Goal: Transaction & Acquisition: Download file/media

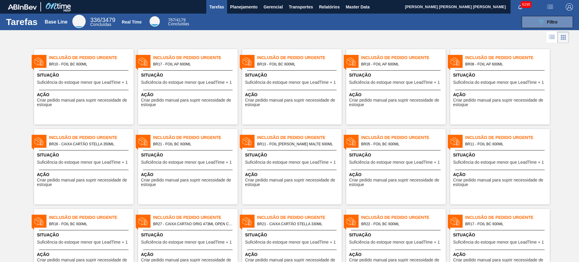
click at [550, 6] on img "button" at bounding box center [549, 6] width 7 height 7
drag, startPoint x: 538, startPoint y: 21, endPoint x: 511, endPoint y: 33, distance: 29.5
click at [538, 21] on li "Upload de Volumes" at bounding box center [548, 21] width 52 height 11
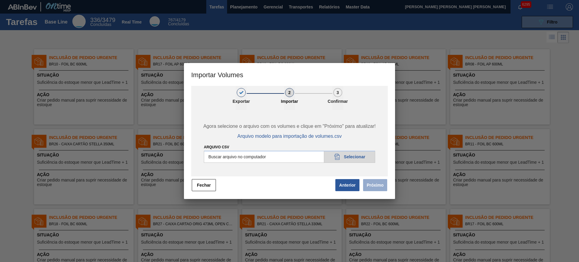
drag, startPoint x: 305, startPoint y: 151, endPoint x: 302, endPoint y: 154, distance: 3.9
click at [302, 154] on input "Arquivo csv" at bounding box center [289, 157] width 171 height 12
type input "C:\fakepath\PedidoVolumeModeloImportacao (3).csv"
click at [358, 159] on input "Arquivo csv" at bounding box center [289, 157] width 171 height 12
click at [305, 153] on input "Arquivo csv" at bounding box center [289, 157] width 171 height 12
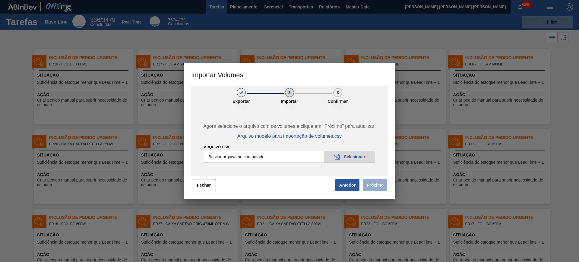
type input "C:\fakepath\PedidoVolumeModeloImportacao (3).csv"
click at [372, 187] on button "Próximo" at bounding box center [375, 185] width 24 height 12
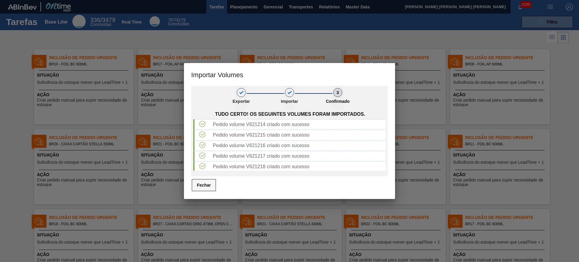
click at [199, 189] on button "Fechar" at bounding box center [204, 185] width 24 height 12
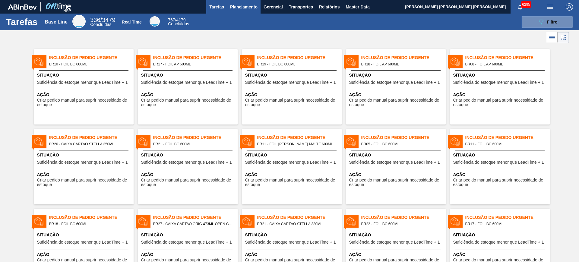
click at [248, 5] on span "Planejamento" at bounding box center [243, 6] width 27 height 7
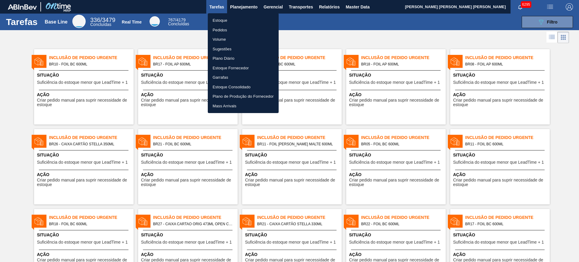
click at [227, 18] on li "Estoque" at bounding box center [243, 21] width 71 height 10
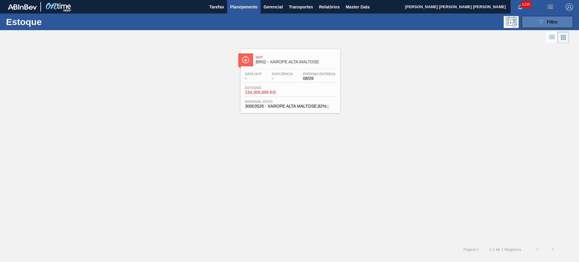
click at [530, 19] on button "089F7B8B-B2A5-4AFE-B5C0-19BA573D28AC Filtro" at bounding box center [547, 22] width 51 height 12
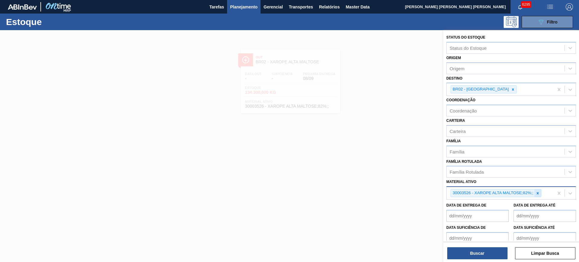
click at [540, 191] on div at bounding box center [537, 193] width 7 height 8
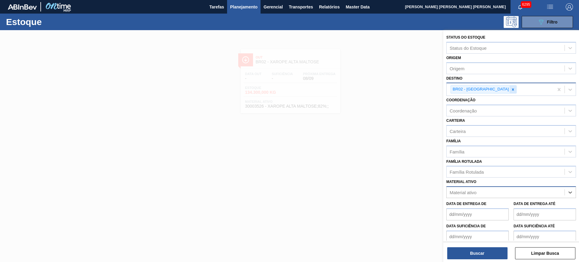
click at [511, 90] on icon at bounding box center [513, 89] width 4 height 4
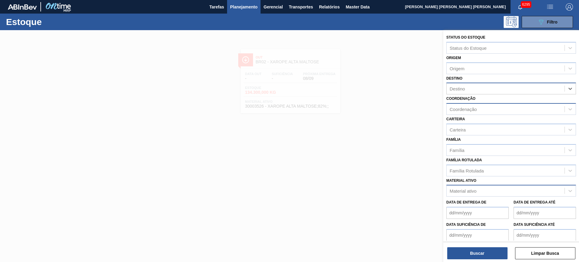
click at [477, 106] on div "Coordenação" at bounding box center [506, 109] width 118 height 9
type input "packa"
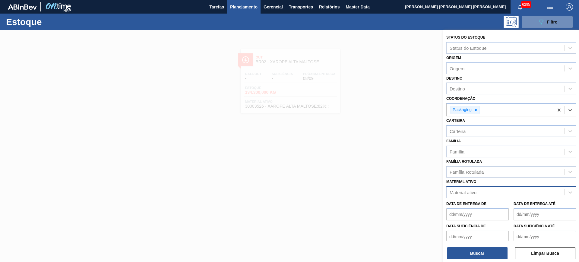
click at [471, 167] on div "Família Rotulada" at bounding box center [511, 172] width 130 height 12
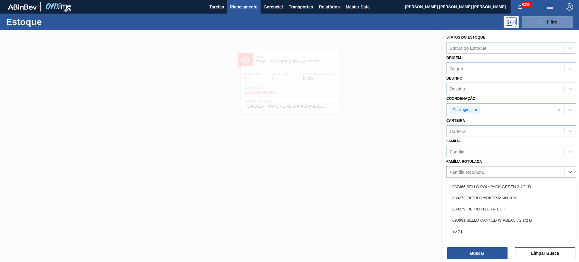
type Rotulada "m"
type Rotulada "foil bc 6"
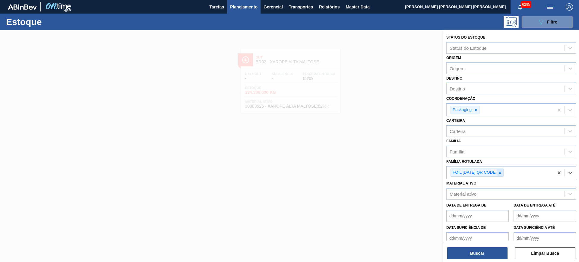
click at [498, 173] on div at bounding box center [500, 173] width 7 height 8
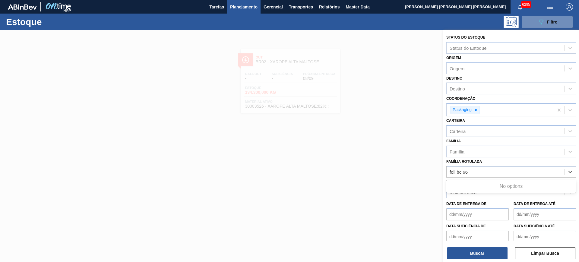
type Rotulada "foil bc 6"
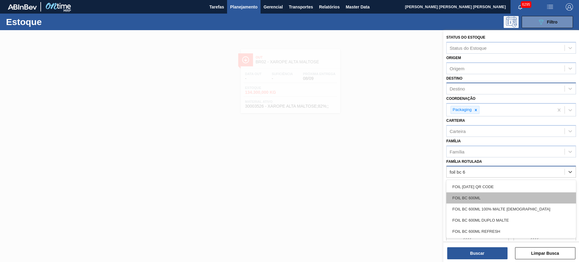
click at [496, 201] on div "FOIL BC 600ML" at bounding box center [511, 197] width 130 height 11
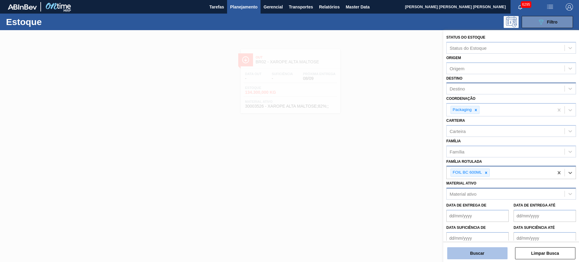
click at [491, 252] on button "Buscar" at bounding box center [477, 253] width 60 height 12
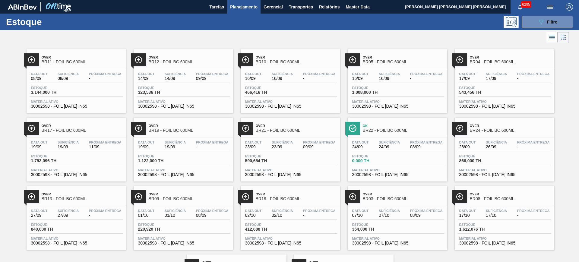
drag, startPoint x: 201, startPoint y: 81, endPoint x: 180, endPoint y: 30, distance: 54.8
click at [180, 30] on div at bounding box center [284, 37] width 569 height 14
click at [328, 9] on span "Relatórios" at bounding box center [329, 6] width 21 height 7
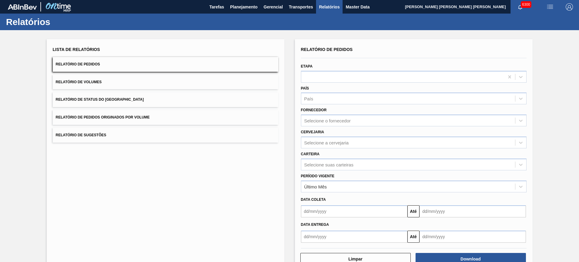
click at [152, 102] on button "Relatório de Status do Estoque" at bounding box center [166, 99] width 226 height 15
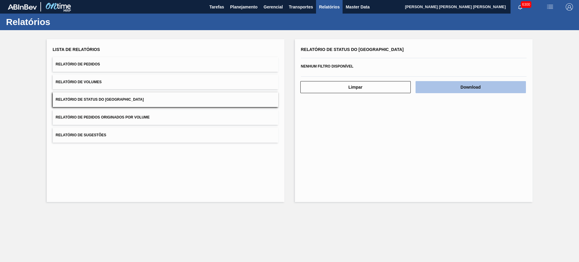
click at [451, 85] on button "Download" at bounding box center [471, 87] width 110 height 12
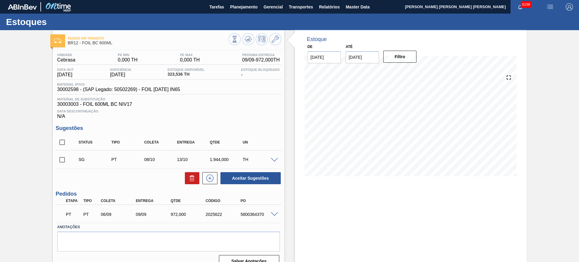
click at [272, 216] on div "5800364370" at bounding box center [258, 214] width 39 height 5
click at [273, 213] on span at bounding box center [274, 214] width 7 height 5
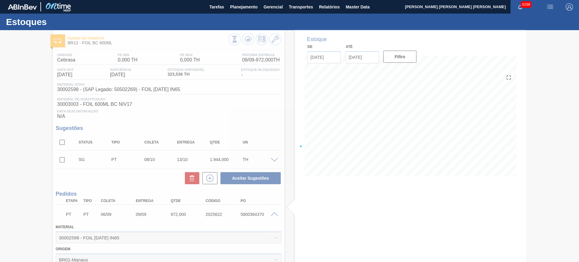
click at [273, 213] on div at bounding box center [289, 146] width 579 height 232
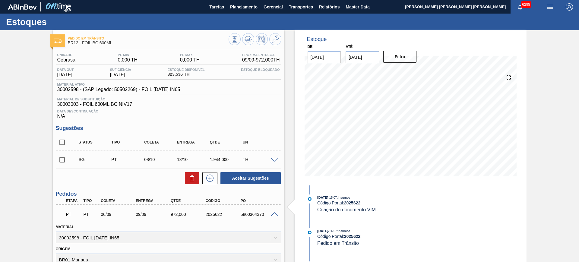
click at [75, 88] on span "30002598 - (SAP Legado: 50502269) - FOIL BC 600 IN65" at bounding box center [118, 89] width 123 height 5
copy span "30002598"
click at [546, 6] on img "button" at bounding box center [549, 6] width 7 height 7
click at [325, 7] on div at bounding box center [289, 131] width 579 height 262
